Goal: Transaction & Acquisition: Book appointment/travel/reservation

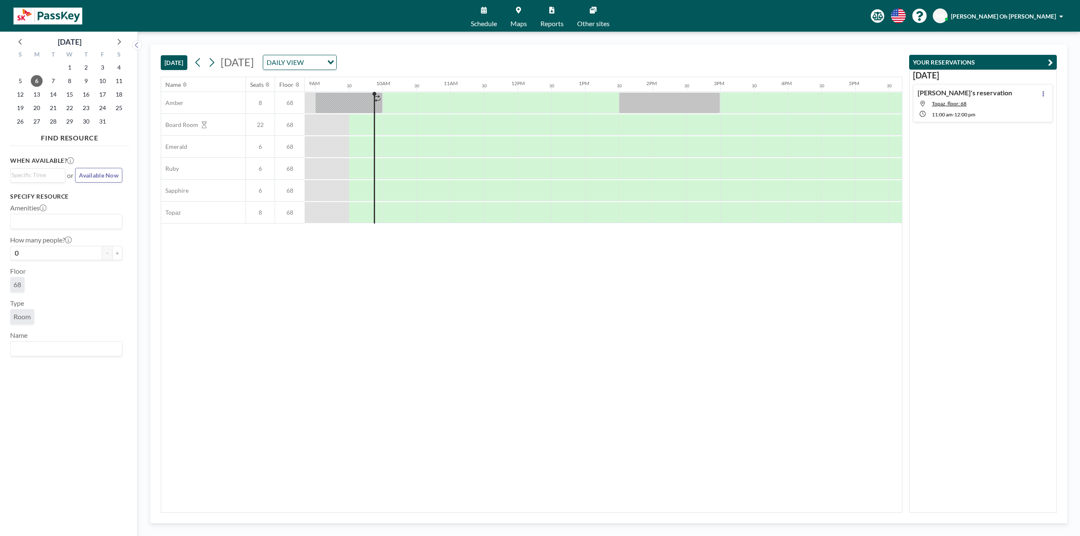
scroll to position [0, 608]
click at [83, 81] on span "9" at bounding box center [86, 81] width 12 height 12
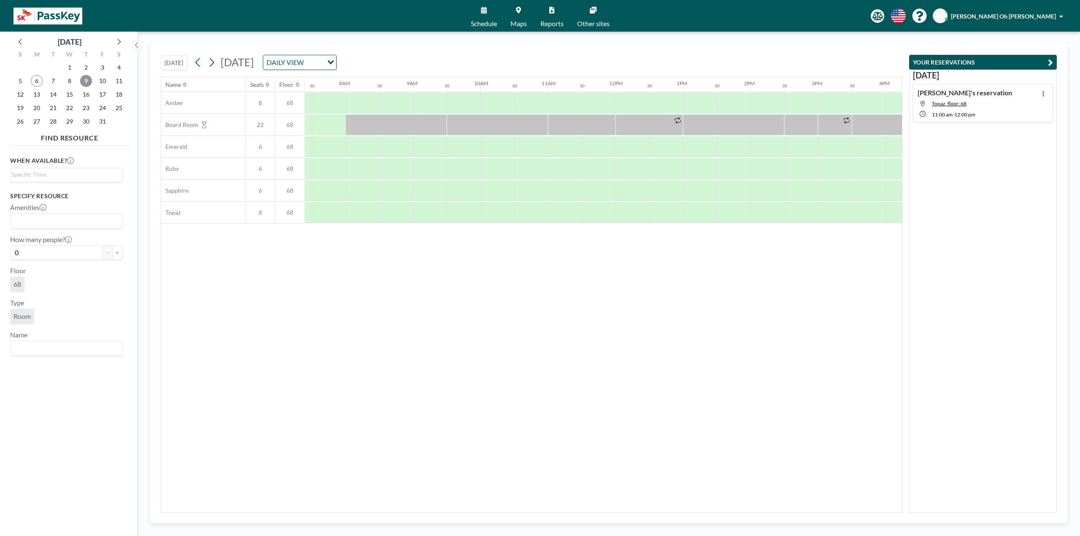
scroll to position [0, 506]
click at [468, 100] on div at bounding box center [457, 102] width 34 height 21
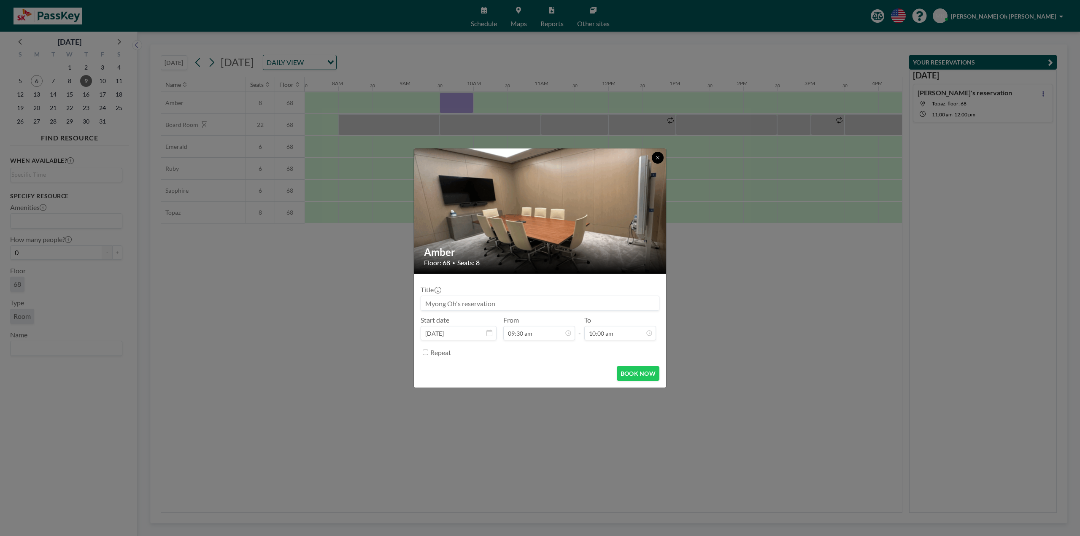
click at [659, 159] on icon at bounding box center [657, 157] width 5 height 5
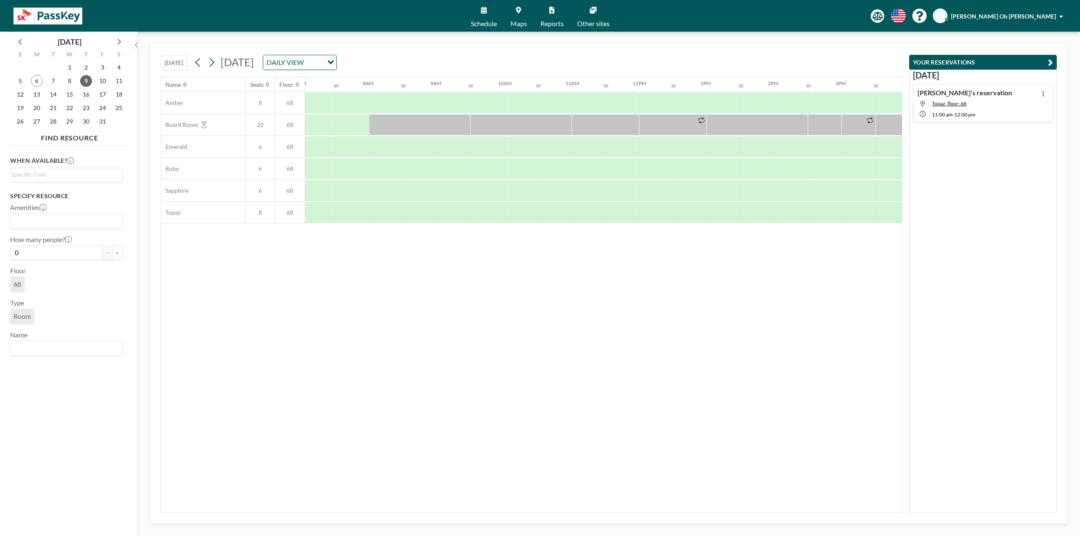
scroll to position [0, 506]
click at [492, 215] on div at bounding box center [490, 212] width 34 height 21
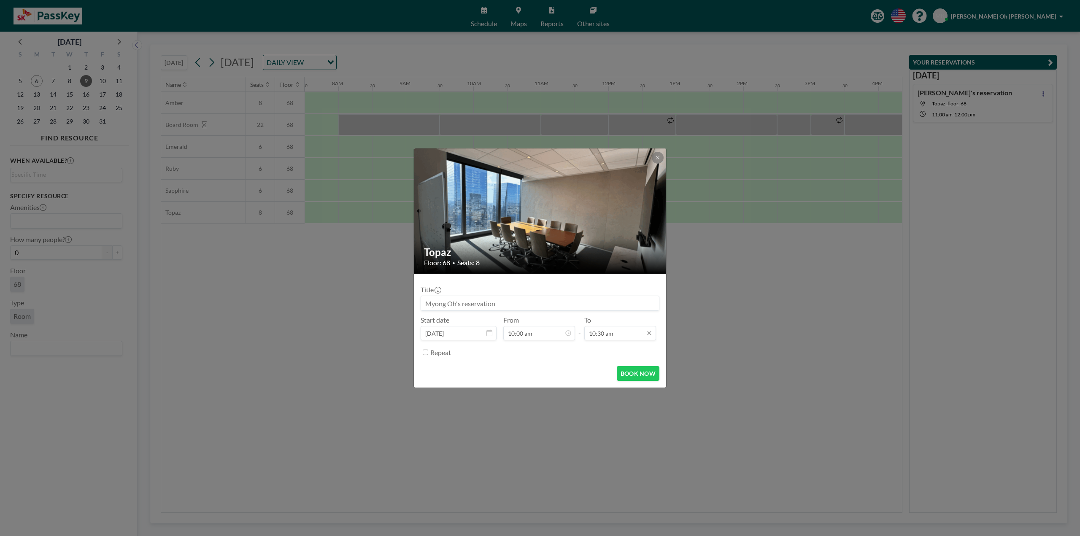
click at [629, 335] on input "10:30 am" at bounding box center [620, 333] width 72 height 14
click at [557, 331] on input "10:00 am" at bounding box center [539, 333] width 72 height 14
click at [555, 267] on div "09:30 am" at bounding box center [553, 265] width 99 height 15
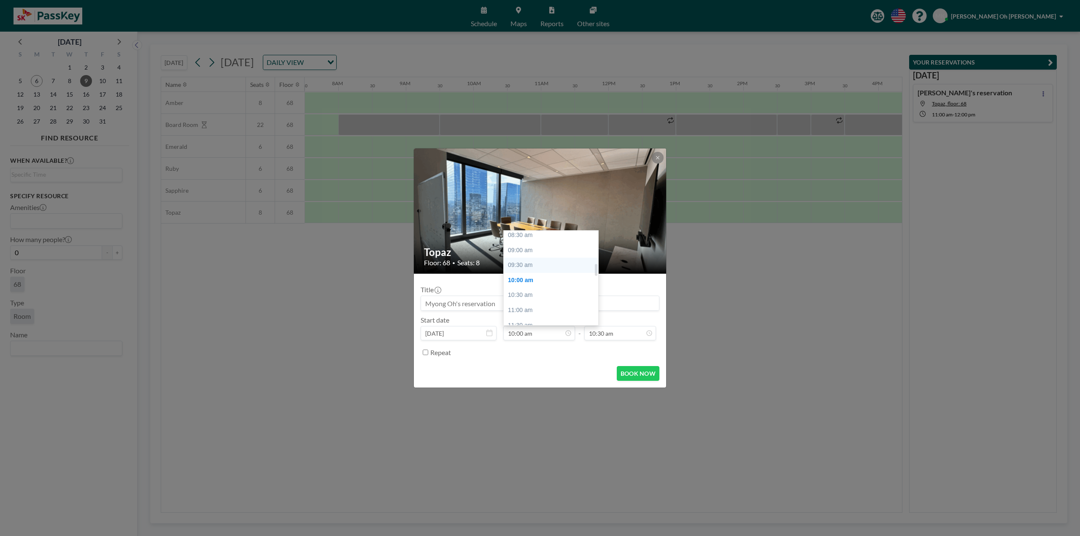
type input "09:30 am"
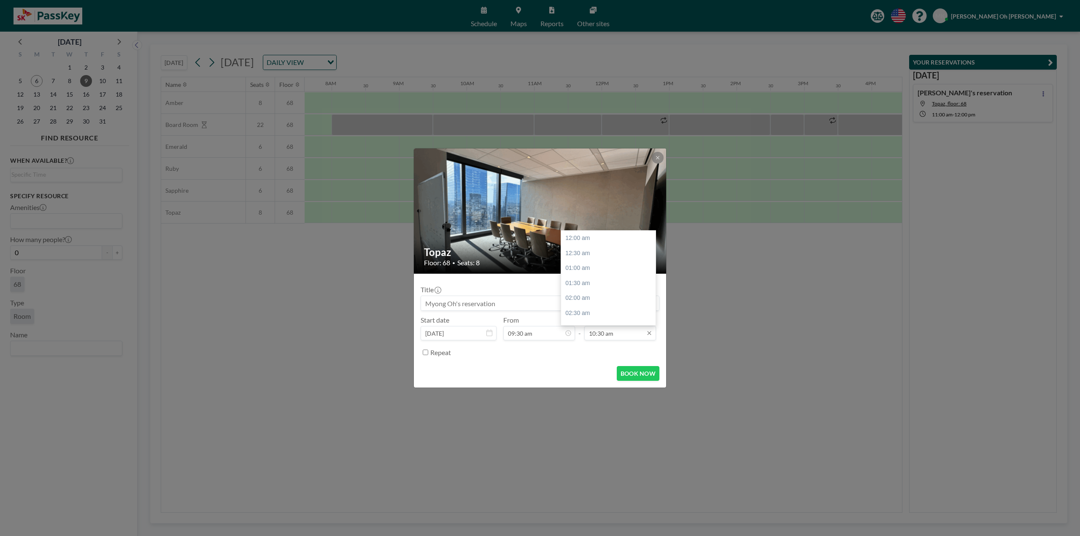
scroll to position [315, 0]
click at [623, 337] on input "10:30 am" at bounding box center [620, 333] width 72 height 14
click at [603, 269] on div "11:30 am" at bounding box center [610, 268] width 99 height 15
type input "11:30 am"
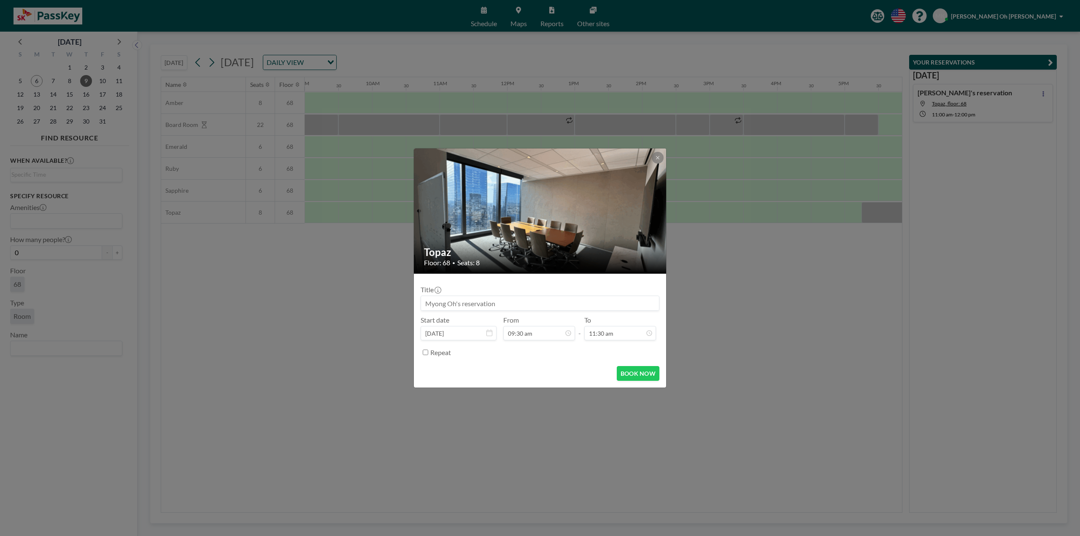
scroll to position [346, 0]
click at [643, 370] on button "BOOK NOW" at bounding box center [638, 373] width 43 height 15
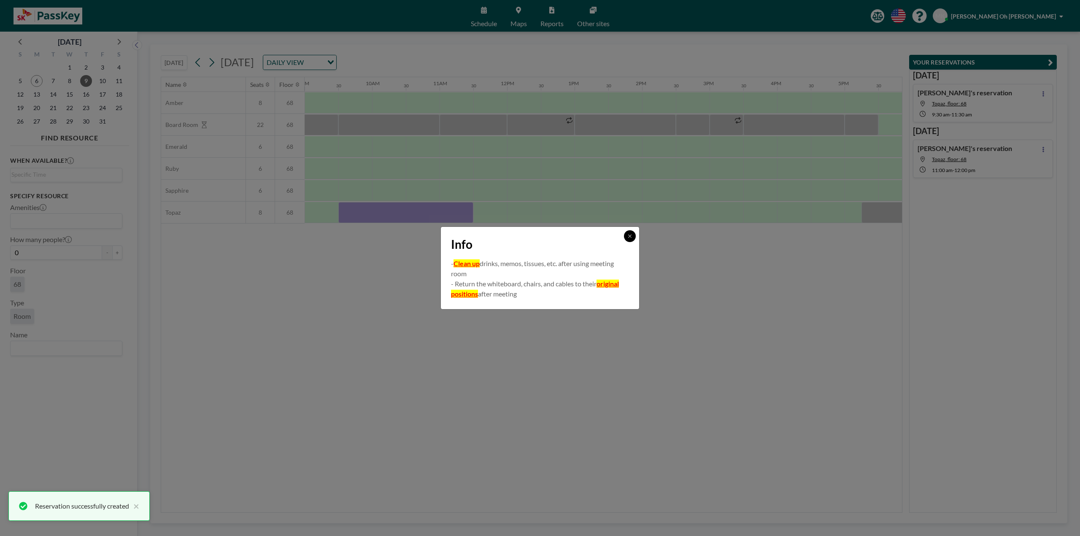
click at [631, 238] on icon at bounding box center [629, 236] width 5 height 5
